Goal: Information Seeking & Learning: Find specific fact

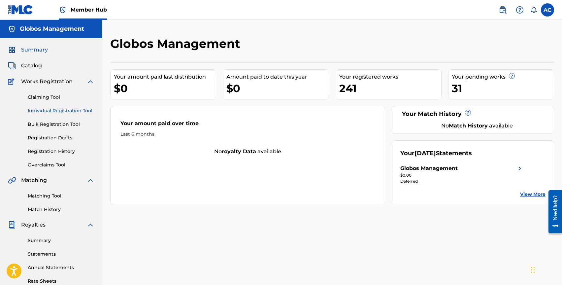
click at [56, 112] on link "Individual Registration Tool" at bounding box center [61, 110] width 67 height 7
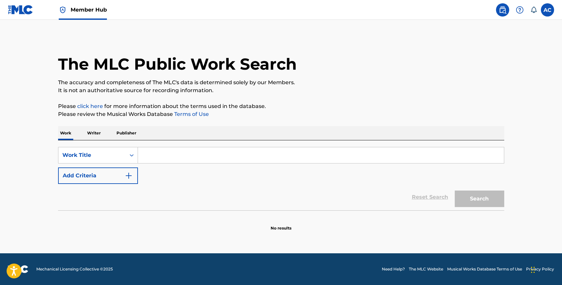
click at [132, 130] on p "Publisher" at bounding box center [127, 133] width 24 height 14
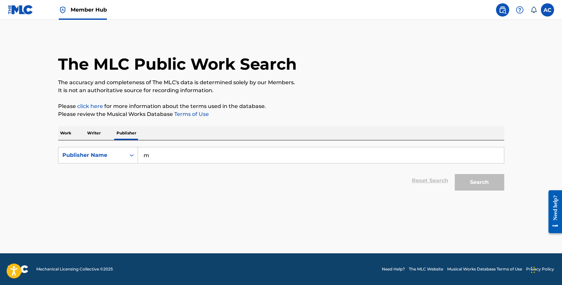
click at [161, 150] on input "m" at bounding box center [321, 155] width 366 height 16
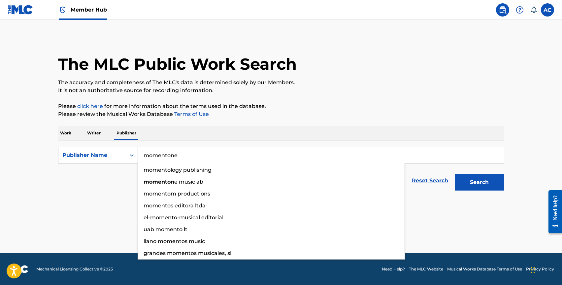
type input "momentone"
click at [455, 174] on button "Search" at bounding box center [480, 182] width 50 height 17
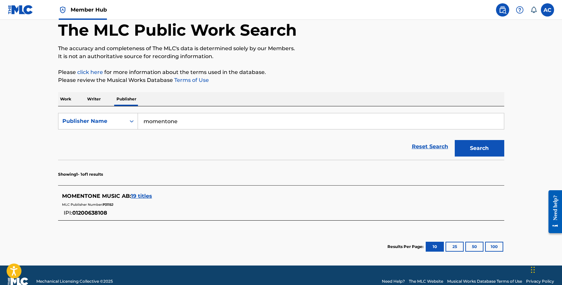
scroll to position [35, 0]
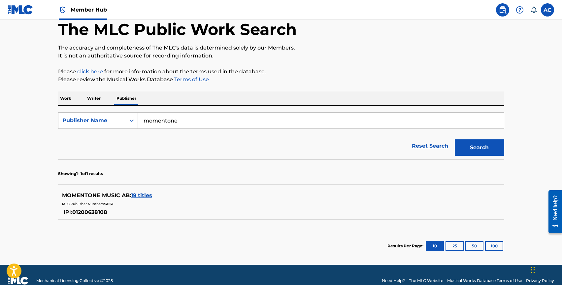
click at [142, 195] on span "19 titles" at bounding box center [141, 195] width 21 height 6
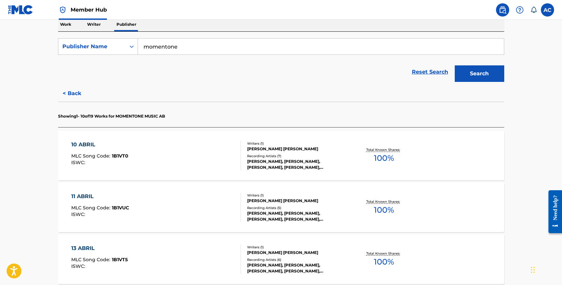
scroll to position [111, 0]
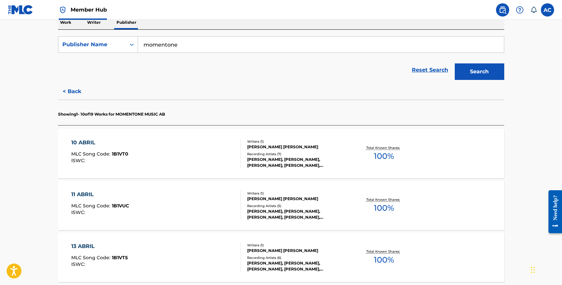
click at [81, 142] on div "10 ABRIL" at bounding box center [99, 143] width 57 height 8
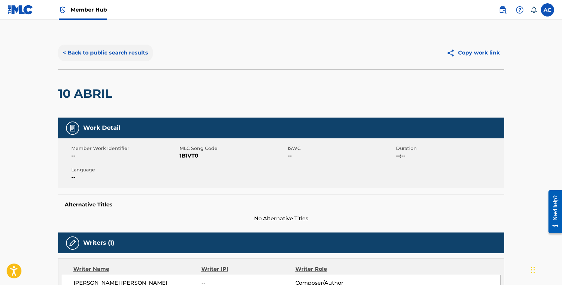
click at [90, 51] on button "< Back to public search results" at bounding box center [105, 53] width 95 height 17
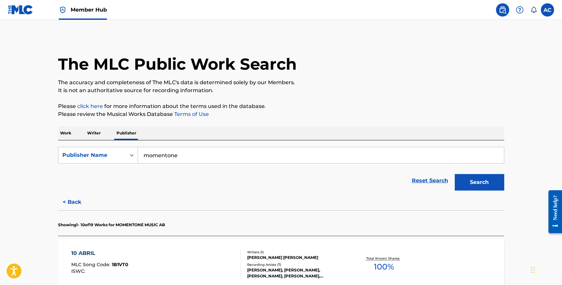
click at [172, 158] on input "momentone" at bounding box center [321, 155] width 366 height 16
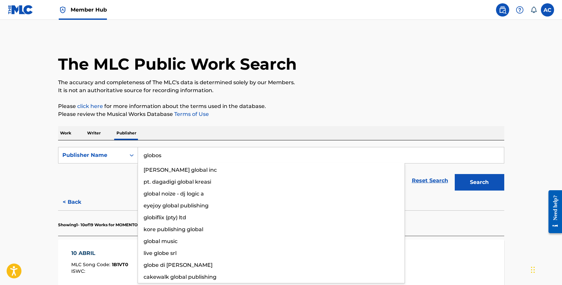
type input "globos"
click at [455, 174] on button "Search" at bounding box center [480, 182] width 50 height 17
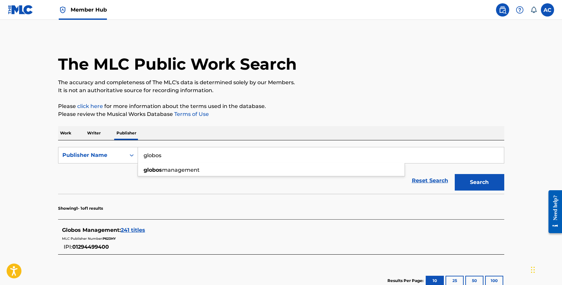
click at [132, 190] on div "Reset Search Search" at bounding box center [281, 180] width 446 height 26
click at [132, 228] on span "241 titles" at bounding box center [133, 230] width 24 height 6
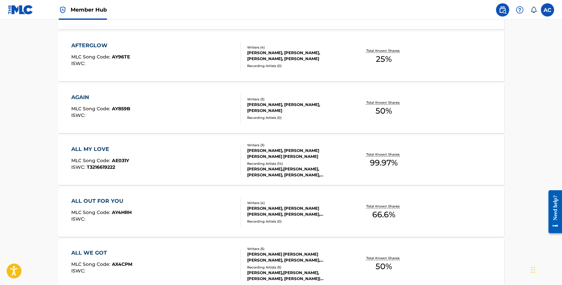
scroll to position [468, 0]
click at [86, 147] on div "ALL MY LOVE" at bounding box center [100, 149] width 58 height 8
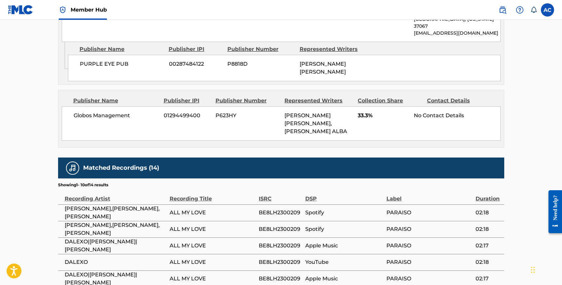
scroll to position [446, 0]
